Goal: Transaction & Acquisition: Book appointment/travel/reservation

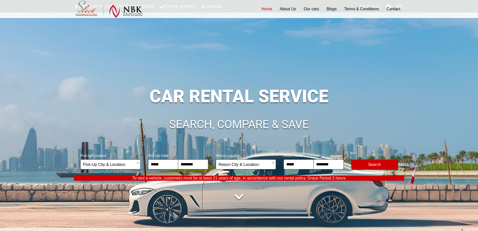
click at [264, 87] on h1 "CAR RENTAL SERVICE" at bounding box center [239, 96] width 330 height 18
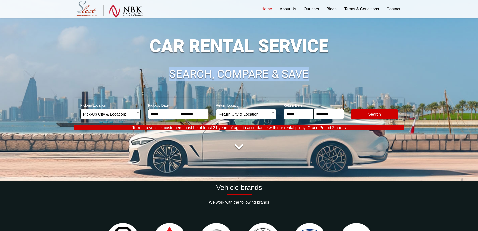
drag, startPoint x: 312, startPoint y: 76, endPoint x: 164, endPoint y: 73, distance: 148.2
click at [164, 73] on h1 "SEARCH, COMPARE & SAVE" at bounding box center [239, 74] width 330 height 12
click at [189, 73] on h1 "SEARCH, COMPARE & SAVE" at bounding box center [239, 74] width 330 height 12
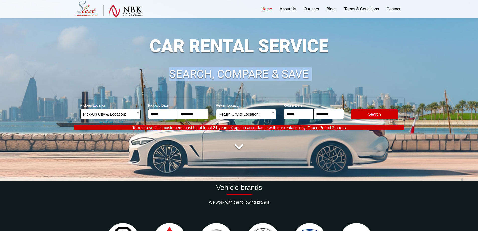
click at [284, 77] on h1 "SEARCH, COMPARE & SAVE" at bounding box center [239, 74] width 330 height 12
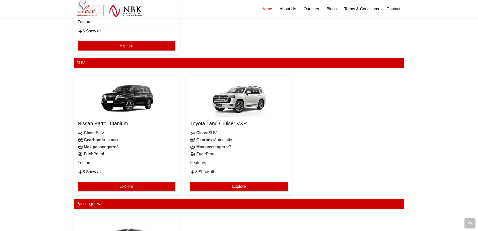
scroll to position [781, 0]
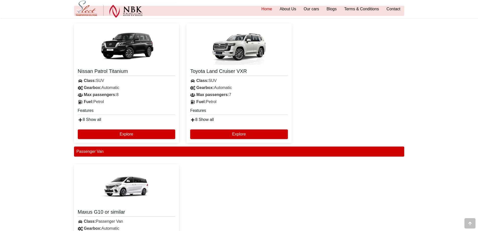
click at [210, 119] on link "8 Show all" at bounding box center [202, 119] width 24 height 4
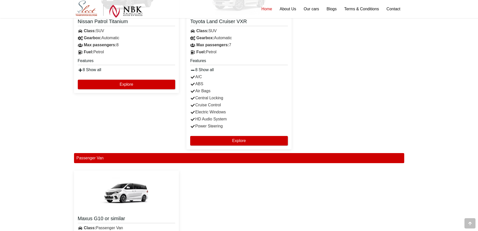
scroll to position [831, 0]
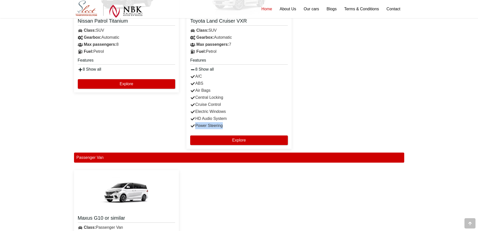
drag, startPoint x: 221, startPoint y: 124, endPoint x: 194, endPoint y: 122, distance: 26.7
click at [194, 122] on div "Power Steering" at bounding box center [239, 125] width 105 height 7
click at [333, 120] on div "Nissan Patrol Titanium Class: SUV Gearbox: Automatic A/C" at bounding box center [239, 60] width 338 height 183
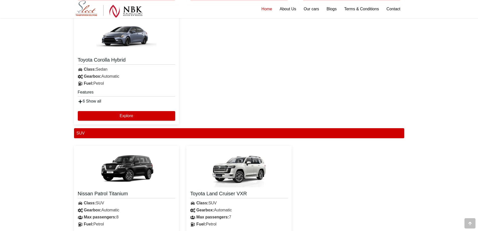
scroll to position [655, 0]
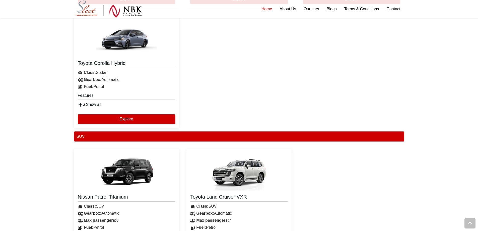
click at [97, 104] on link "6 Show all" at bounding box center [90, 104] width 24 height 4
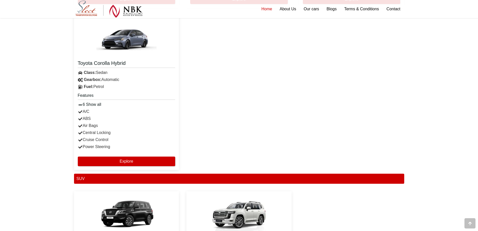
click at [106, 80] on div "Gearbox: Automatic" at bounding box center [126, 79] width 105 height 7
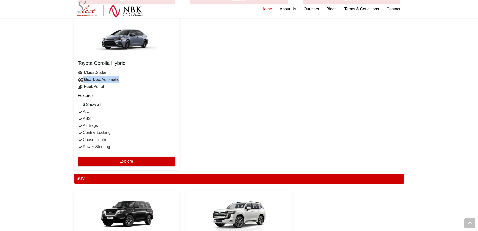
click at [106, 80] on div "Gearbox: Automatic" at bounding box center [126, 79] width 105 height 7
click at [112, 79] on div "Gearbox: Automatic" at bounding box center [126, 79] width 105 height 7
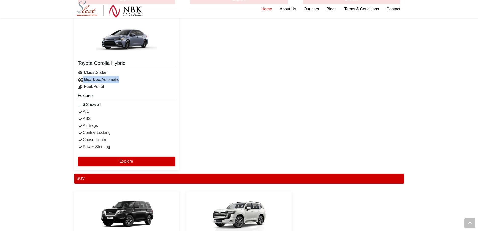
click at [112, 79] on div "Gearbox: Automatic" at bounding box center [126, 79] width 105 height 7
click at [106, 92] on div "Features" at bounding box center [126, 95] width 105 height 11
click at [234, 78] on div "Changan ALSVIN or similar Class: Sedan Gearbox: Automatic 5" at bounding box center [239, 29] width 338 height 289
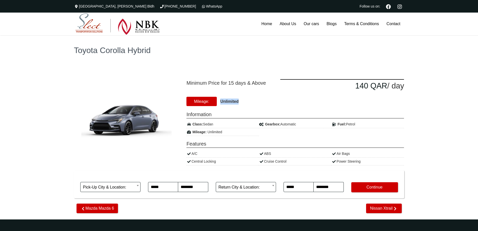
drag, startPoint x: 241, startPoint y: 102, endPoint x: 213, endPoint y: 99, distance: 27.3
click at [213, 99] on div "Mileage: Unlimited" at bounding box center [239, 101] width 113 height 6
click at [267, 106] on div "Minimum Price for 15 days & Above 140 QAR / day Mileage: Unlimited Information …" at bounding box center [295, 122] width 225 height 86
click at [233, 102] on strong "Unlimited" at bounding box center [229, 101] width 18 height 4
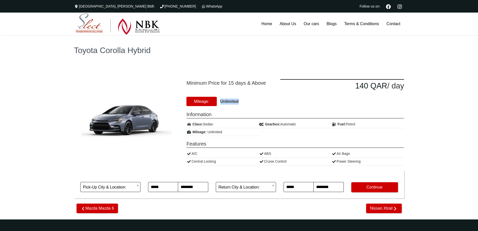
click at [233, 102] on strong "Unlimited" at bounding box center [229, 101] width 18 height 4
click at [269, 106] on div "Minimum Price for 15 days & Above 140 QAR / day Mileage: Unlimited Information …" at bounding box center [295, 122] width 225 height 86
click at [225, 100] on strong "Unlimited" at bounding box center [229, 101] width 18 height 4
click at [242, 103] on div "Mileage: Unlimited" at bounding box center [239, 101] width 113 height 6
click at [231, 101] on strong "Unlimited" at bounding box center [229, 101] width 18 height 4
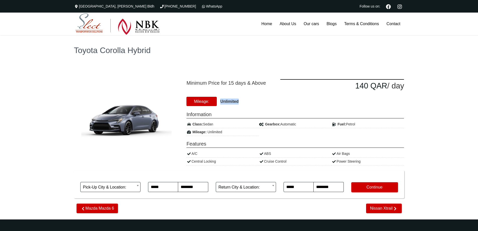
click at [231, 101] on strong "Unlimited" at bounding box center [229, 101] width 18 height 4
click at [275, 100] on div "Mileage: Unlimited" at bounding box center [239, 101] width 113 height 6
drag, startPoint x: 186, startPoint y: 81, endPoint x: 287, endPoint y: 82, distance: 101.2
click at [287, 82] on div "Minimum Price for 15 days & Above 140 QAR / day Mileage: Unlimited" at bounding box center [295, 91] width 225 height 25
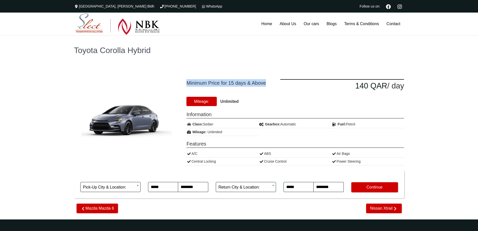
click at [285, 86] on div "140 QAR / day" at bounding box center [343, 85] width 124 height 13
drag, startPoint x: 411, startPoint y: 86, endPoint x: 351, endPoint y: 85, distance: 60.5
click at [351, 85] on div "Toyota Corolla Hybrid Minimum Price for 15 days & Above 140 QAR / day A/C" at bounding box center [239, 116] width 478 height 207
click at [438, 110] on div "Toyota Corolla Hybrid Minimum Price for 15 days & Above 140 QAR / day A/C" at bounding box center [239, 116] width 478 height 207
drag, startPoint x: 411, startPoint y: 88, endPoint x: 347, endPoint y: 87, distance: 64.0
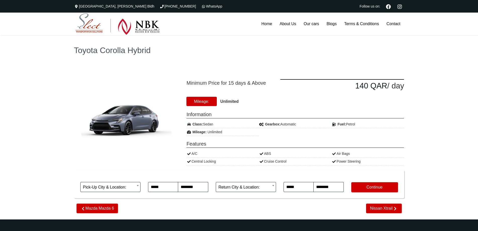
click at [347, 87] on div "Toyota Corolla Hybrid Minimum Price for 15 days & Above 140 QAR / day A/C" at bounding box center [239, 116] width 478 height 207
click at [422, 102] on div "Toyota Corolla Hybrid Minimum Price for 15 days & Above 140 QAR / day A/C" at bounding box center [239, 116] width 478 height 207
drag, startPoint x: 408, startPoint y: 86, endPoint x: 336, endPoint y: 86, distance: 71.3
click at [336, 86] on div "140 QAR / day" at bounding box center [342, 85] width 131 height 13
click at [455, 117] on div "Toyota Corolla Hybrid Minimum Price for 15 days & Above 140 QAR / day A/C" at bounding box center [239, 116] width 478 height 207
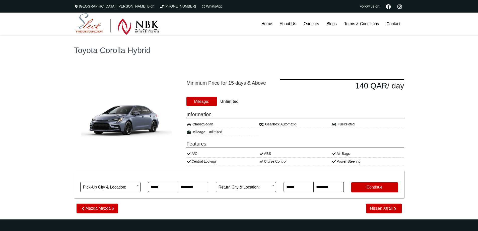
drag, startPoint x: 404, startPoint y: 84, endPoint x: 337, endPoint y: 84, distance: 67.0
click at [337, 84] on div "Toyota Corolla Hybrid Minimum Price for 15 days & Above 140 QAR / day A/C" at bounding box center [239, 116] width 478 height 207
click at [424, 98] on div "Toyota Corolla Hybrid Minimum Price for 15 days & Above 140 QAR / day A/C" at bounding box center [239, 116] width 478 height 207
click at [213, 81] on span "Minimum Price for 15 days & Above" at bounding box center [230, 83] width 86 height 8
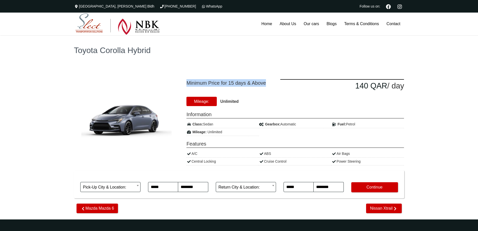
click at [213, 81] on span "Minimum Price for 15 days & Above" at bounding box center [230, 83] width 86 height 8
click at [240, 86] on span "Minimum Price for 15 days & Above" at bounding box center [230, 83] width 86 height 8
click at [238, 82] on span "Minimum Price for 15 days & Above" at bounding box center [230, 83] width 86 height 8
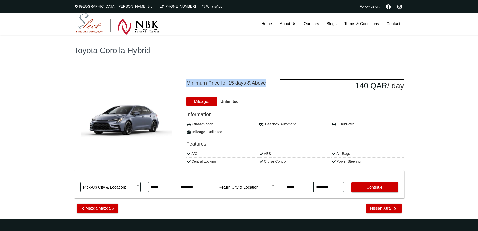
click at [238, 82] on span "Minimum Price for 15 days & Above" at bounding box center [230, 83] width 86 height 8
click at [238, 81] on span "Minimum Price for 15 days & Above" at bounding box center [230, 83] width 86 height 8
